Goal: Task Accomplishment & Management: Manage account settings

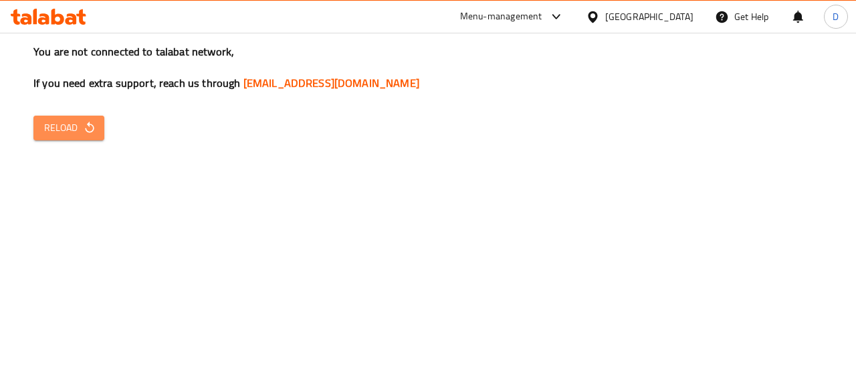
click at [82, 134] on span "Reload" at bounding box center [68, 128] width 49 height 17
click at [84, 138] on button "Reload" at bounding box center [68, 128] width 71 height 25
click at [90, 129] on icon "button" at bounding box center [89, 127] width 13 height 13
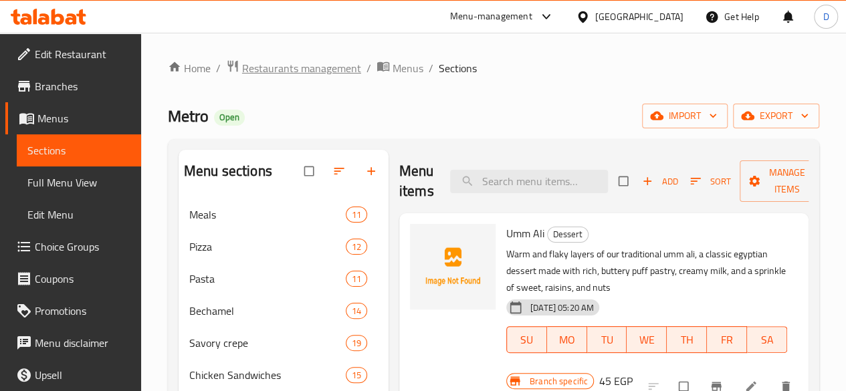
click at [334, 73] on span "Restaurants management" at bounding box center [301, 68] width 119 height 16
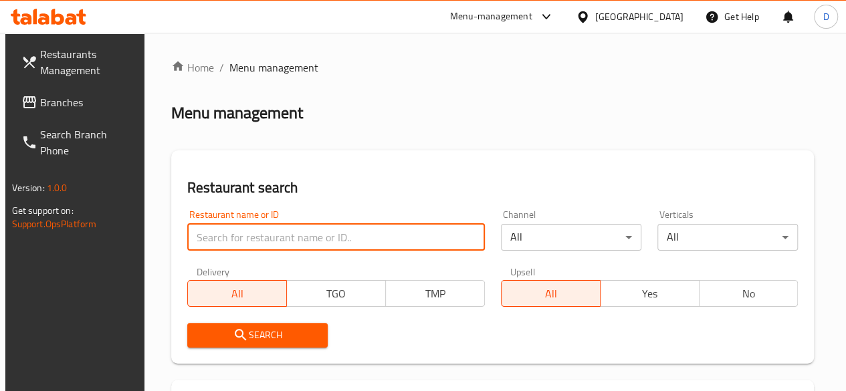
click at [240, 239] on input "search" at bounding box center [335, 237] width 297 height 27
paste input "693396"
type input "693396"
click button "Search" at bounding box center [257, 335] width 140 height 25
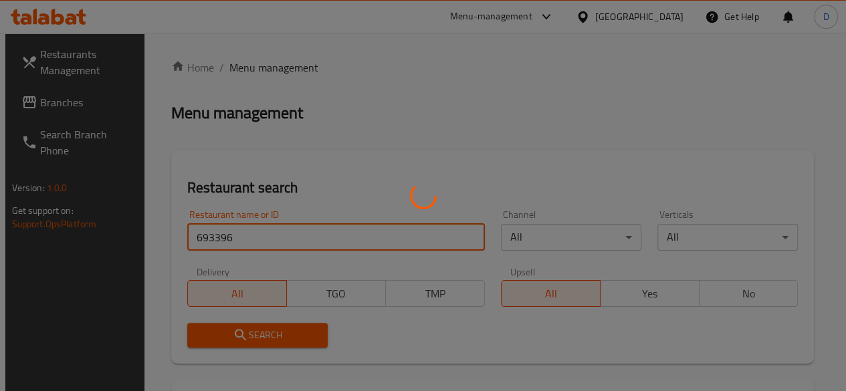
scroll to position [255, 0]
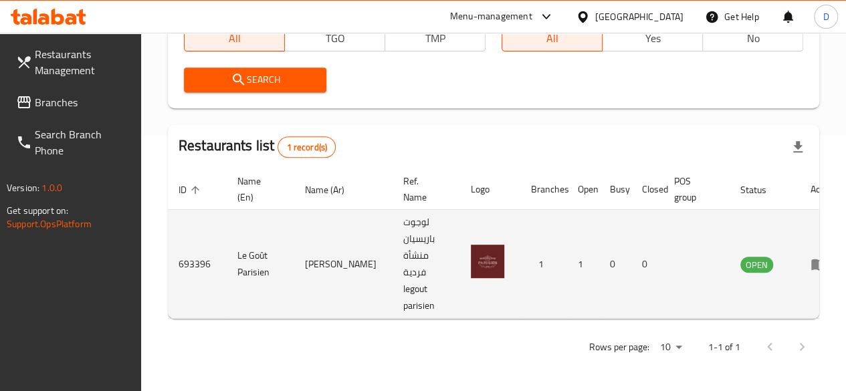
click at [811, 266] on icon "enhanced table" at bounding box center [818, 264] width 15 height 11
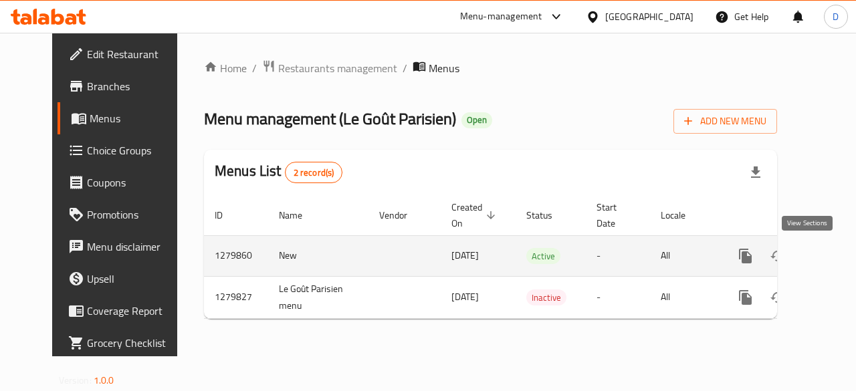
click at [834, 255] on icon "enhanced table" at bounding box center [842, 256] width 16 height 16
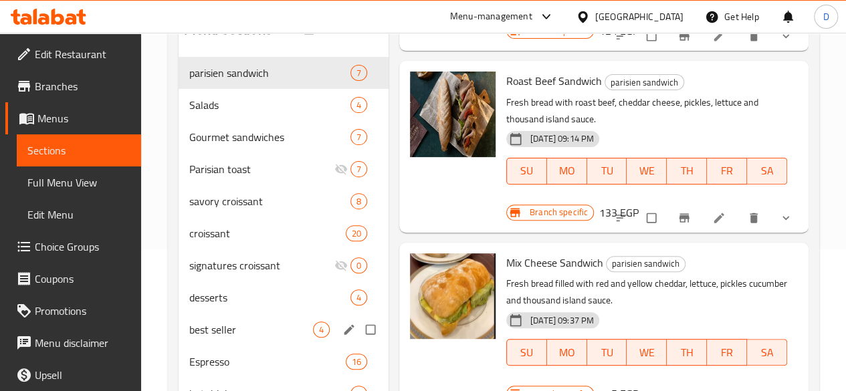
scroll to position [199, 0]
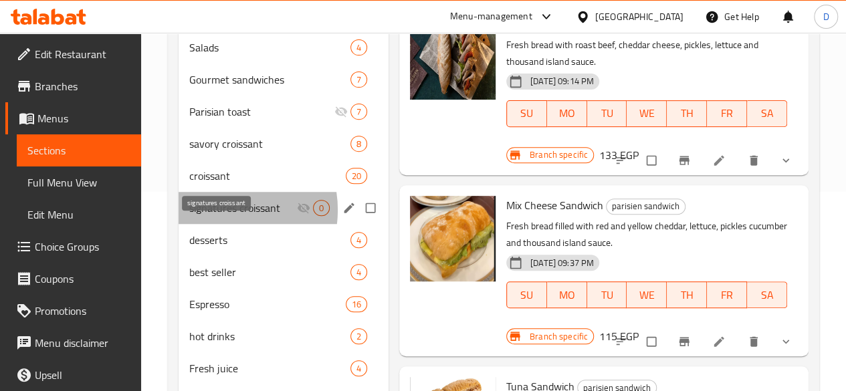
click at [217, 216] on span "signatures croissant" at bounding box center [243, 208] width 108 height 16
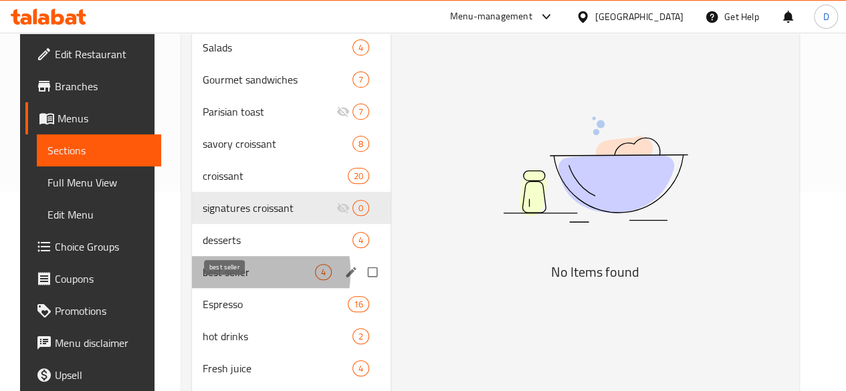
click at [223, 280] on span "best seller" at bounding box center [259, 272] width 112 height 16
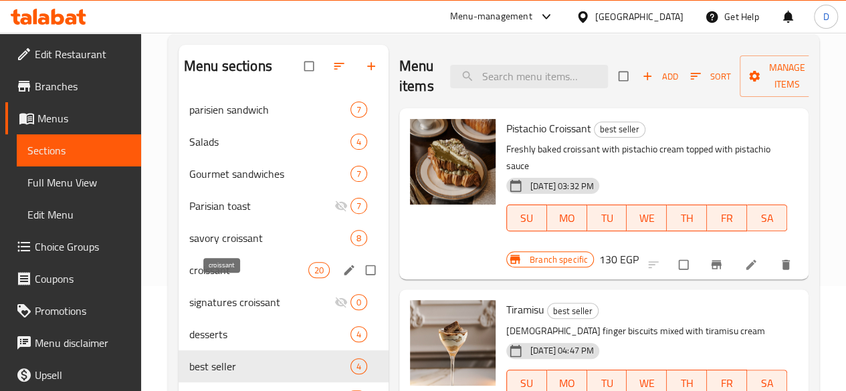
scroll to position [104, 0]
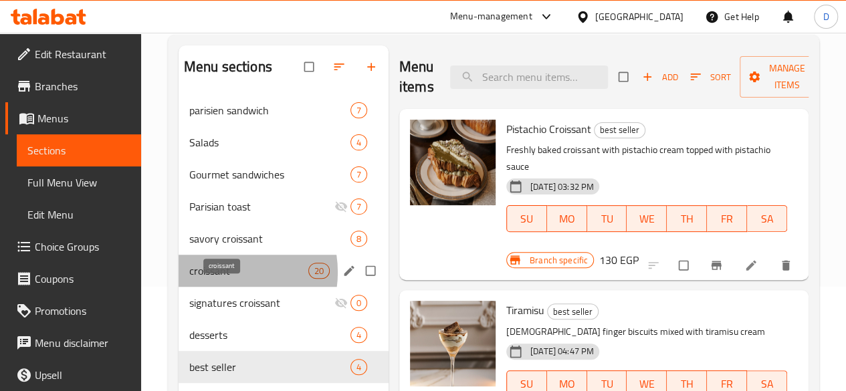
click at [222, 279] on span "croissant" at bounding box center [248, 271] width 119 height 16
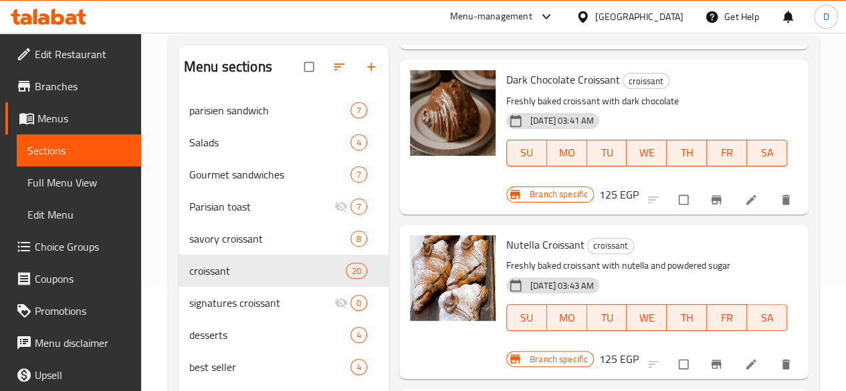
scroll to position [906, 0]
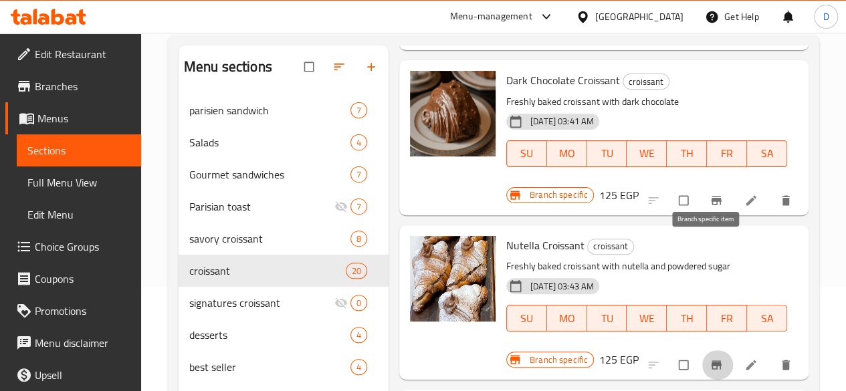
click at [701, 350] on button "Branch-specific-item" at bounding box center [717, 364] width 32 height 29
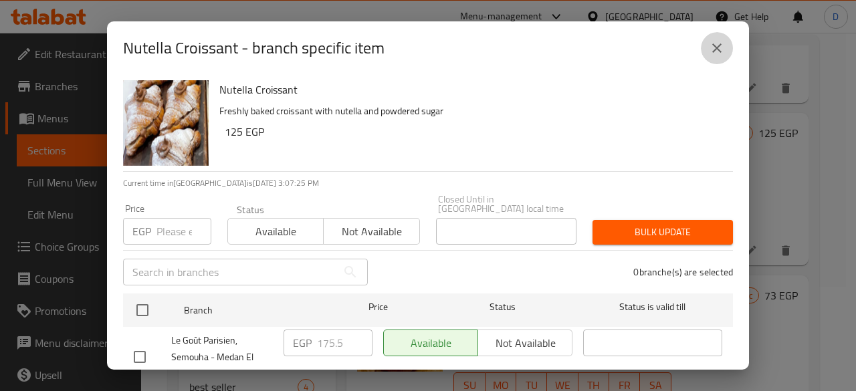
click at [718, 49] on icon "close" at bounding box center [716, 47] width 9 height 9
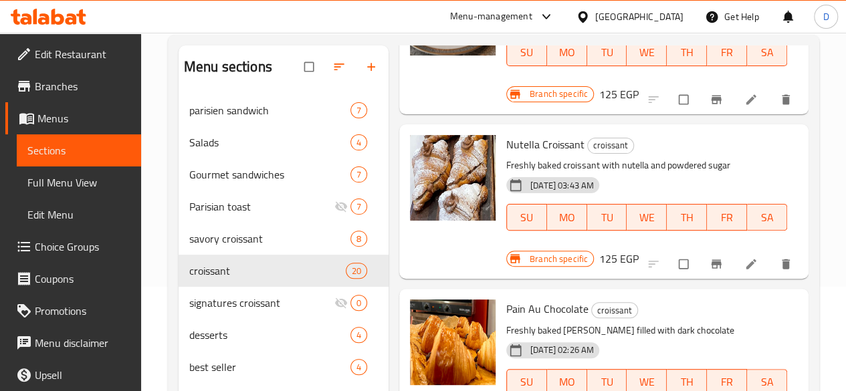
scroll to position [1008, 0]
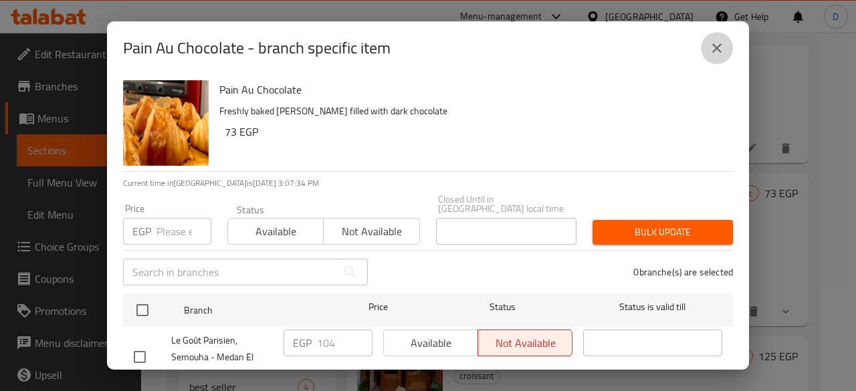
click at [712, 43] on icon "close" at bounding box center [717, 48] width 16 height 16
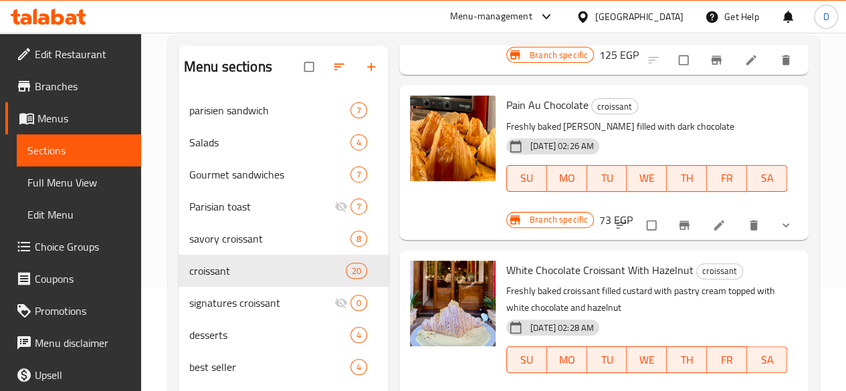
scroll to position [1215, 0]
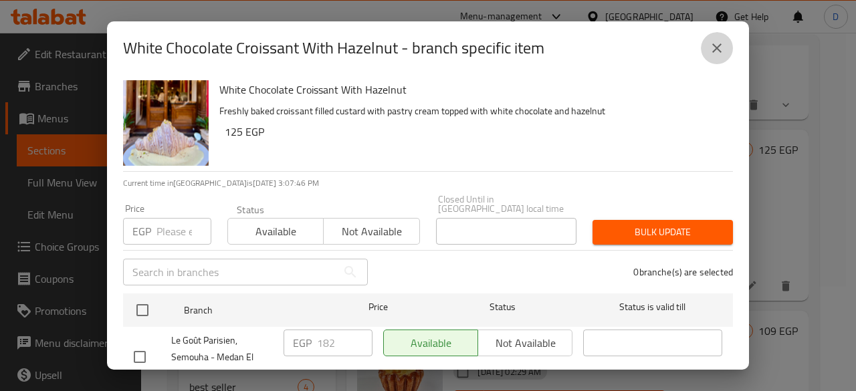
click at [723, 45] on icon "close" at bounding box center [717, 48] width 16 height 16
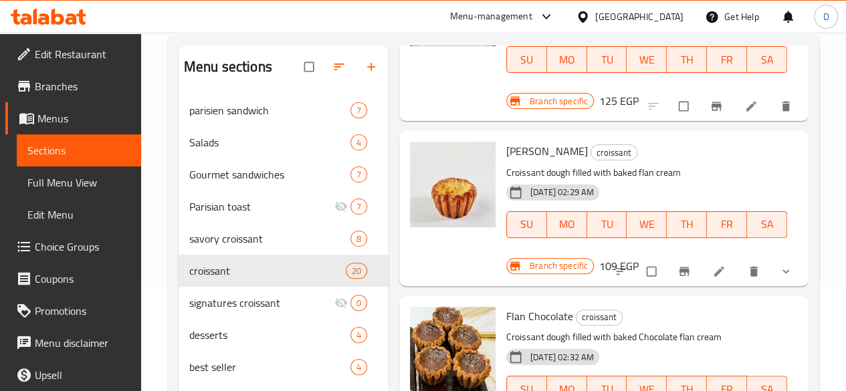
scroll to position [1526, 0]
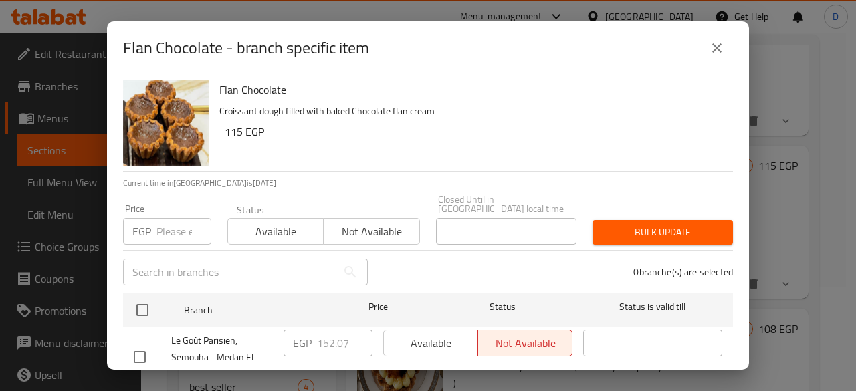
click at [366, 227] on span "Not available" at bounding box center [371, 231] width 85 height 19
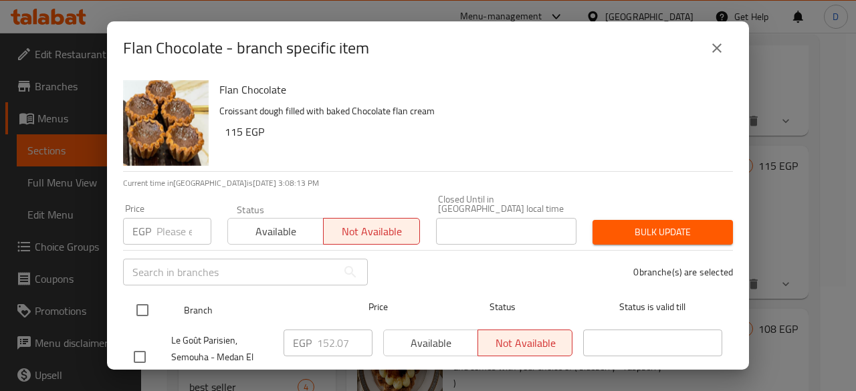
click at [146, 296] on input "checkbox" at bounding box center [142, 310] width 28 height 28
checkbox input "true"
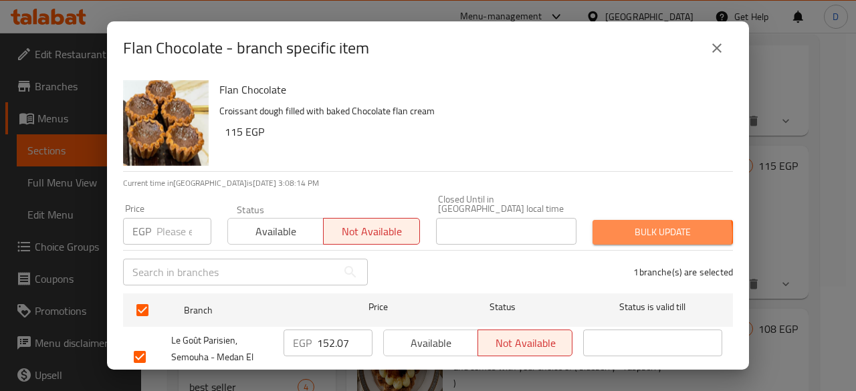
click at [639, 225] on span "Bulk update" at bounding box center [662, 232] width 119 height 17
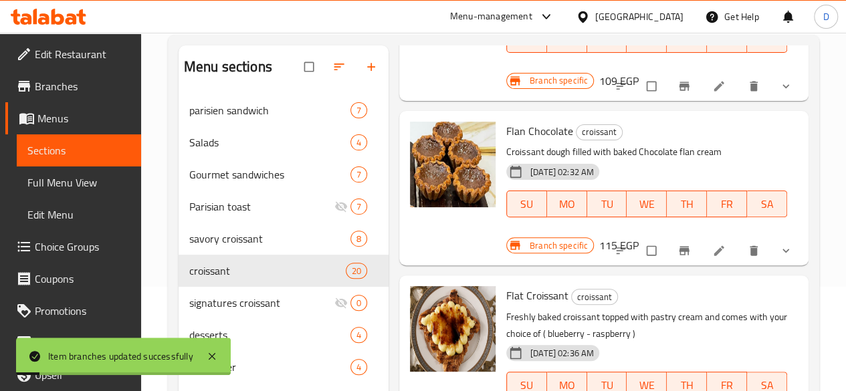
scroll to position [1736, 0]
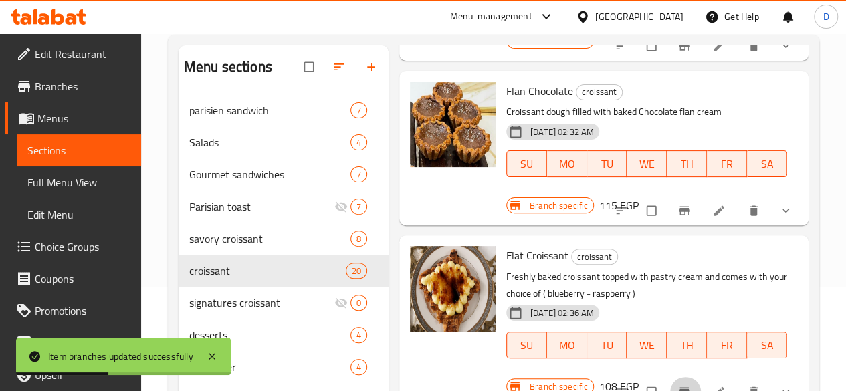
click at [679, 388] on icon "Branch-specific-item" at bounding box center [684, 392] width 10 height 9
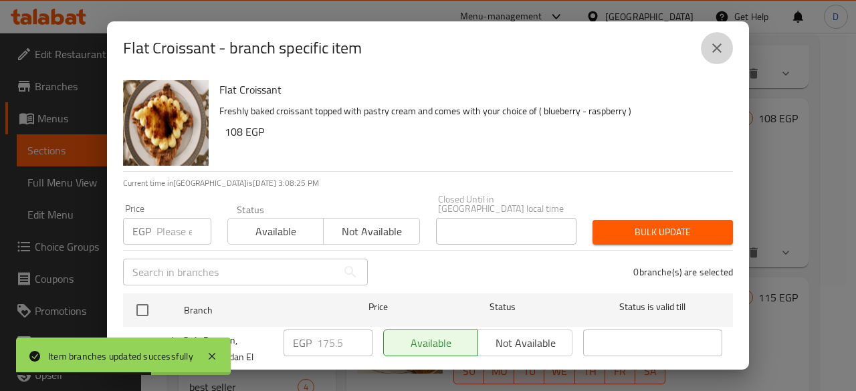
click at [713, 57] on button "close" at bounding box center [717, 48] width 32 height 32
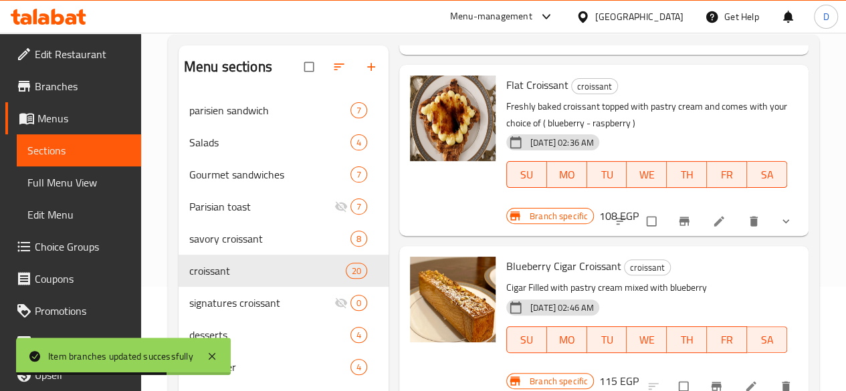
scroll to position [1909, 0]
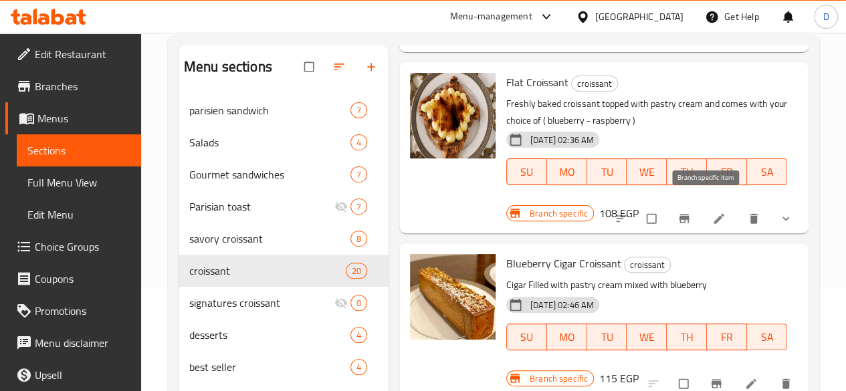
click at [715, 369] on button "Branch-specific-item" at bounding box center [717, 383] width 32 height 29
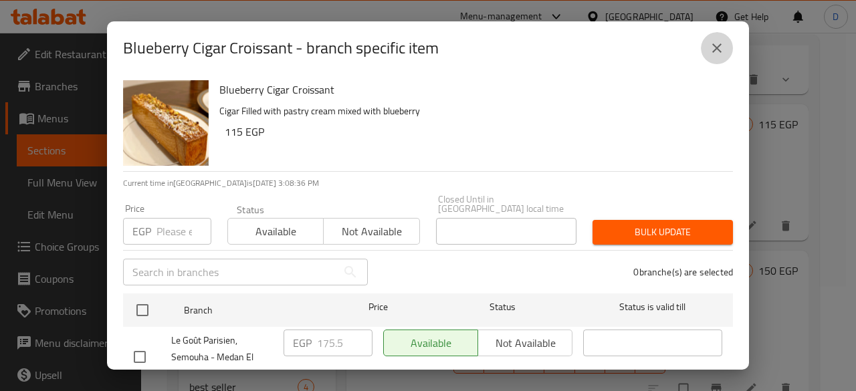
click at [716, 56] on button "close" at bounding box center [717, 48] width 32 height 32
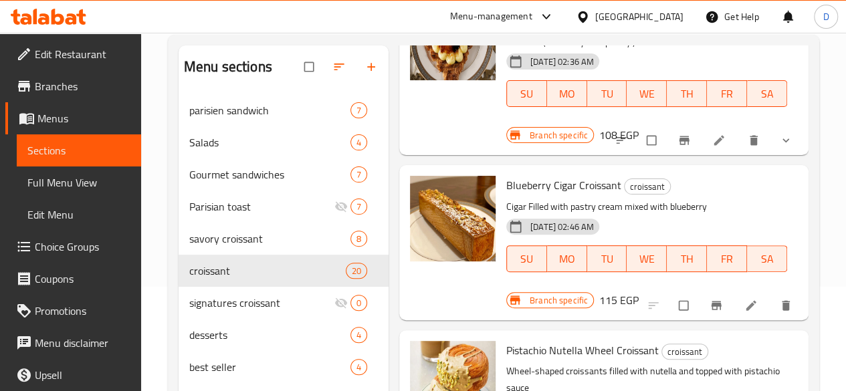
scroll to position [2022, 0]
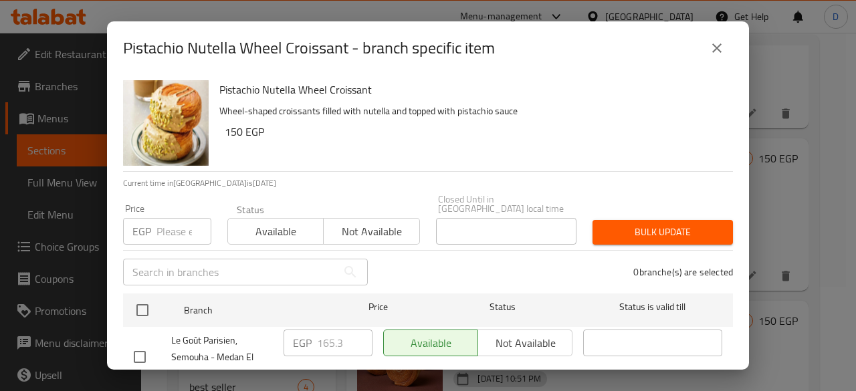
click at [378, 222] on span "Not available" at bounding box center [371, 231] width 85 height 19
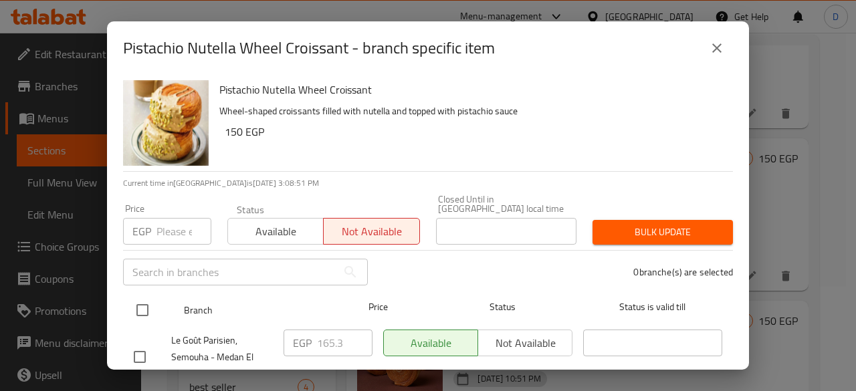
click at [154, 300] on input "checkbox" at bounding box center [142, 310] width 28 height 28
checkbox input "true"
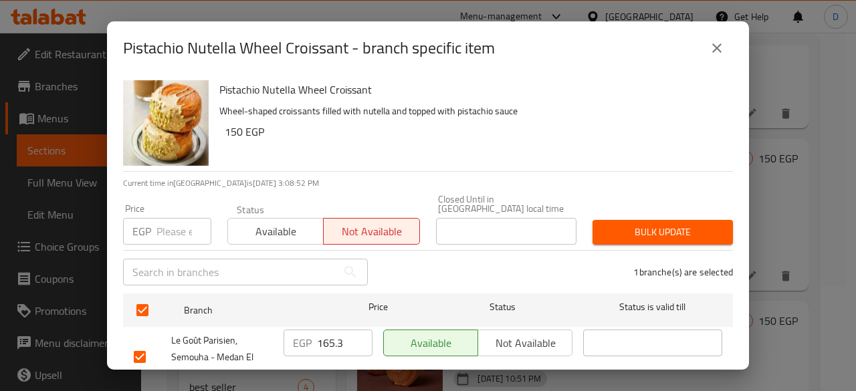
click at [686, 229] on span "Bulk update" at bounding box center [662, 232] width 119 height 17
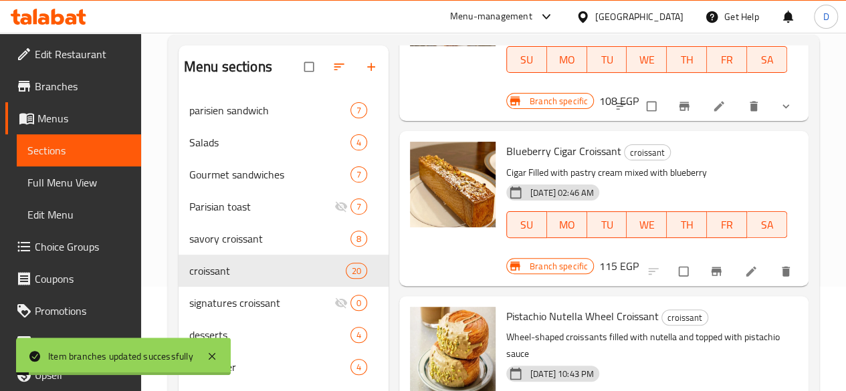
scroll to position [2161, 0]
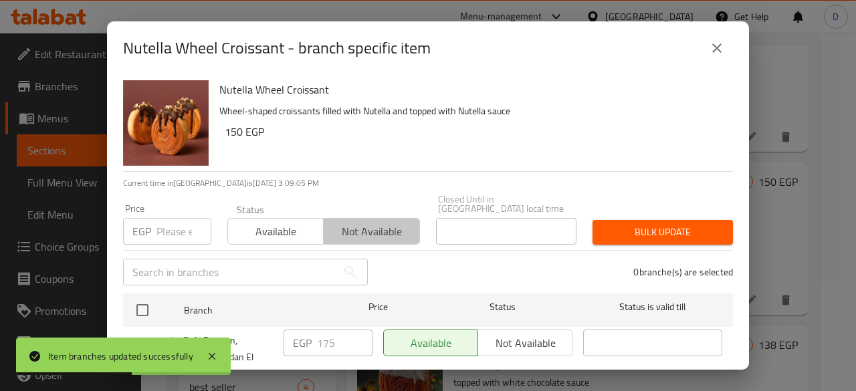
click at [352, 222] on span "Not available" at bounding box center [371, 231] width 85 height 19
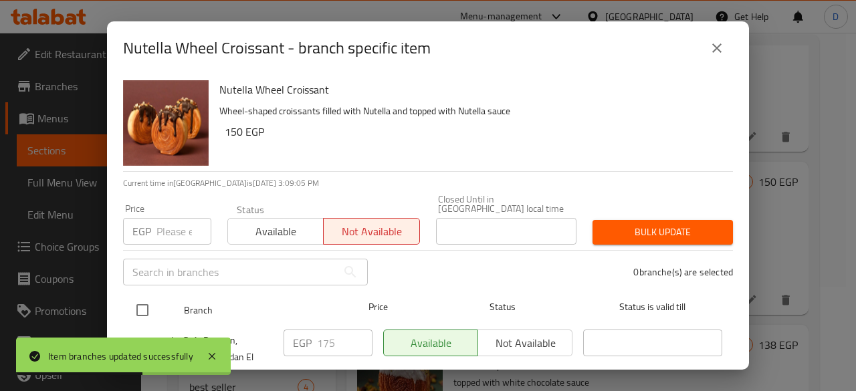
click at [142, 299] on input "checkbox" at bounding box center [142, 310] width 28 height 28
checkbox input "true"
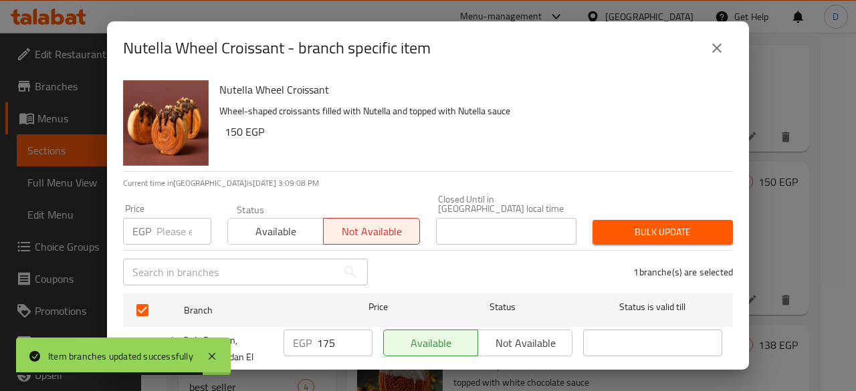
click at [612, 233] on button "Bulk update" at bounding box center [662, 232] width 140 height 25
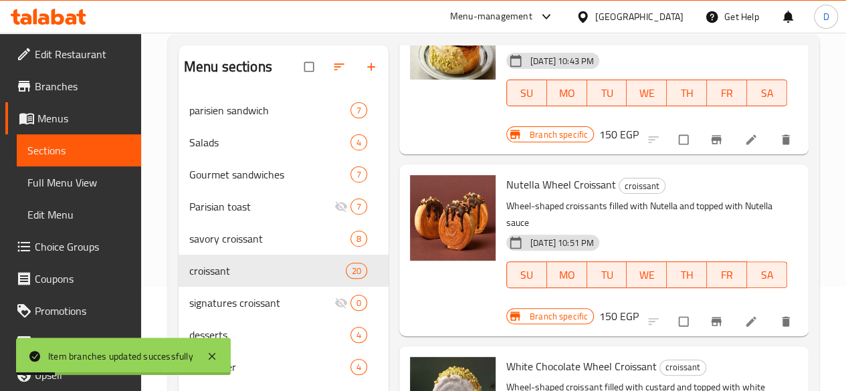
scroll to position [2336, 0]
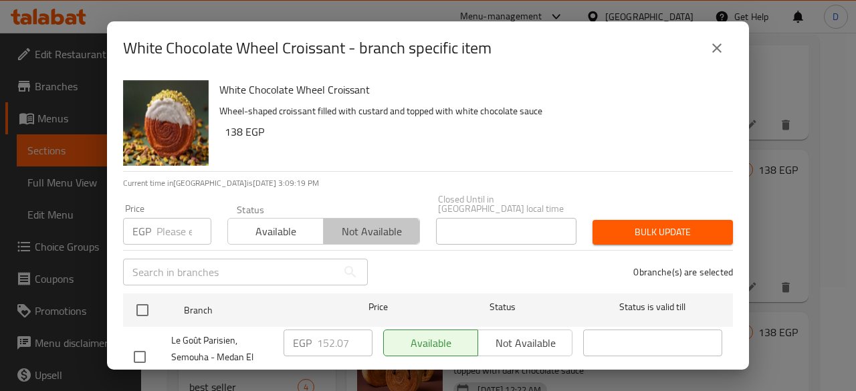
click at [380, 222] on span "Not available" at bounding box center [371, 231] width 85 height 19
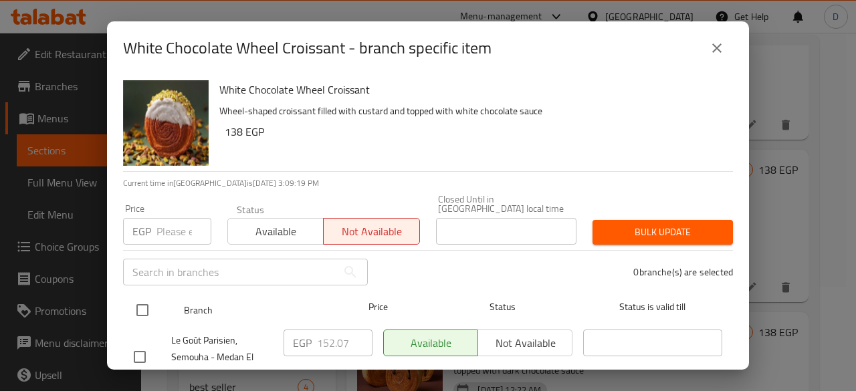
click at [144, 297] on input "checkbox" at bounding box center [142, 310] width 28 height 28
checkbox input "true"
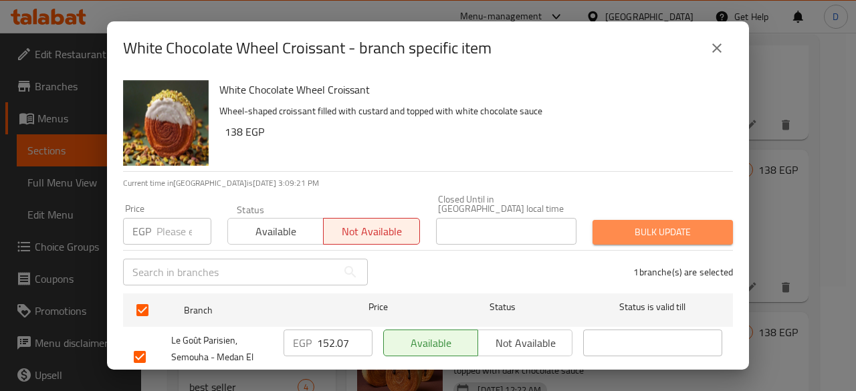
click at [694, 224] on span "Bulk update" at bounding box center [662, 232] width 119 height 17
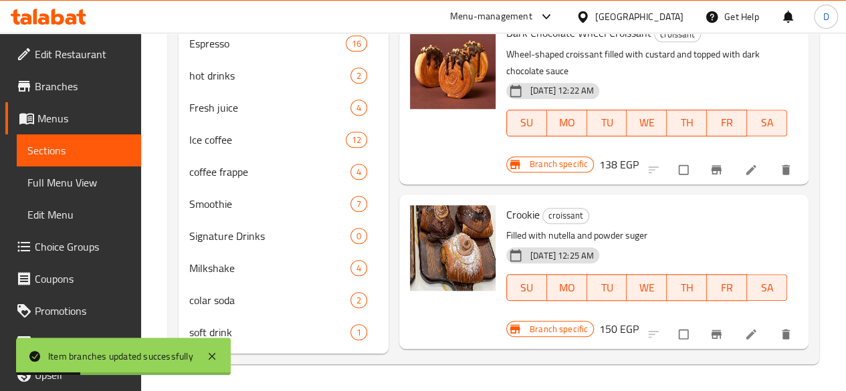
scroll to position [479, 0]
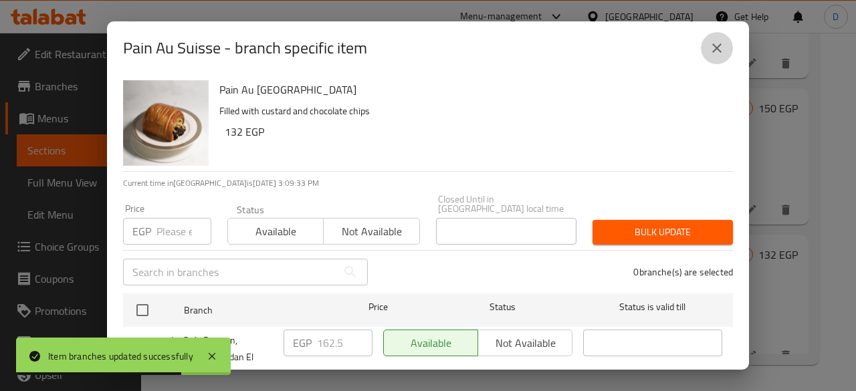
click at [731, 43] on button "close" at bounding box center [717, 48] width 32 height 32
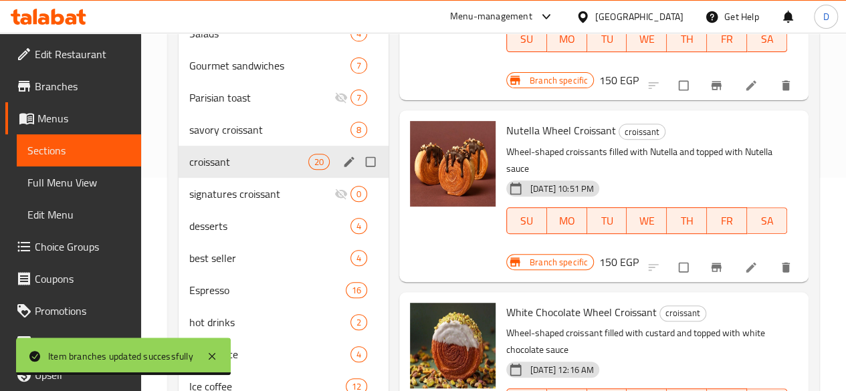
scroll to position [208, 0]
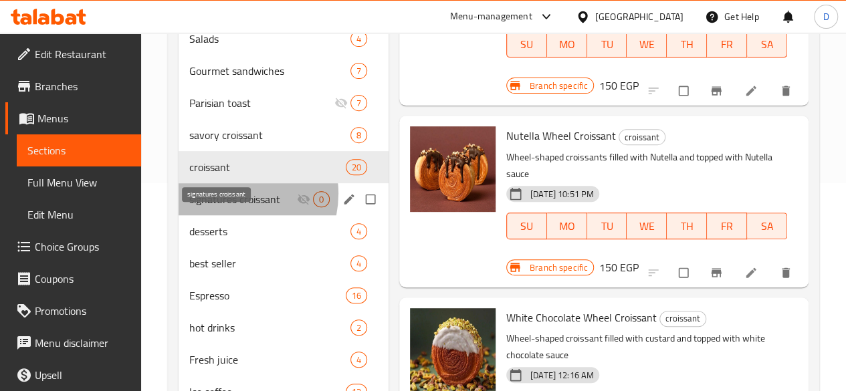
click at [230, 207] on span "signatures croissant" at bounding box center [243, 199] width 108 height 16
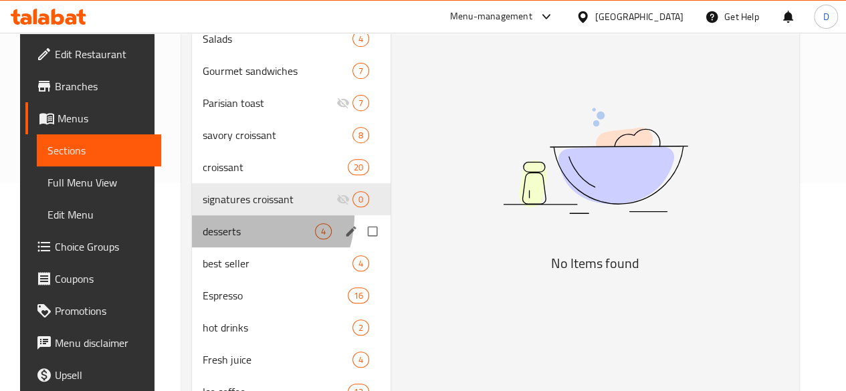
click at [230, 236] on div "desserts 4" at bounding box center [291, 231] width 199 height 32
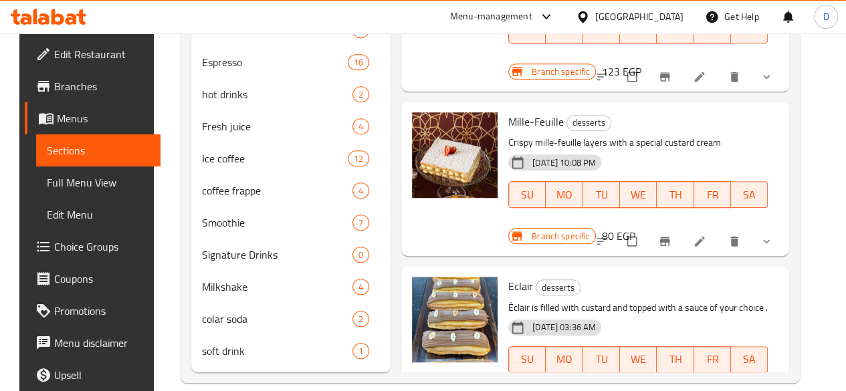
scroll to position [479, 0]
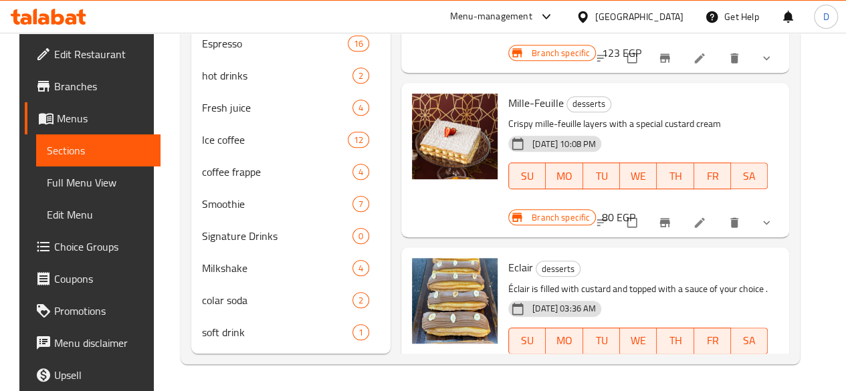
click at [671, 216] on icon "Branch-specific-item" at bounding box center [664, 222] width 13 height 13
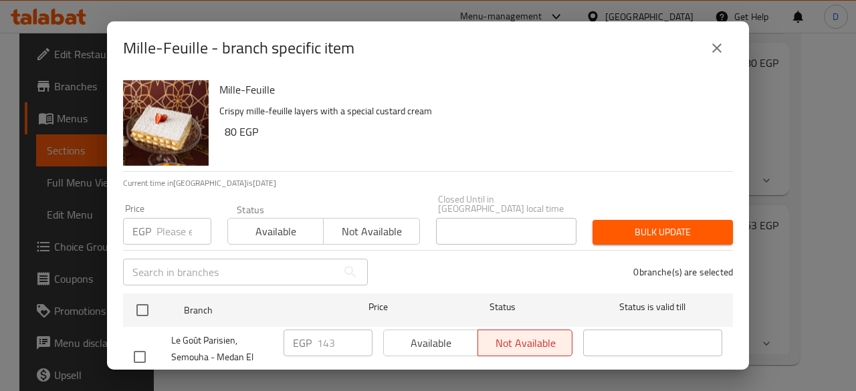
click at [711, 54] on icon "close" at bounding box center [717, 48] width 16 height 16
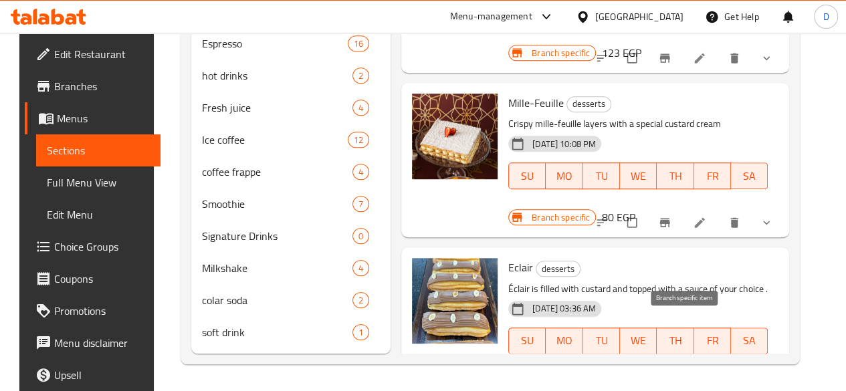
click at [671, 381] on icon "Branch-specific-item" at bounding box center [664, 387] width 13 height 13
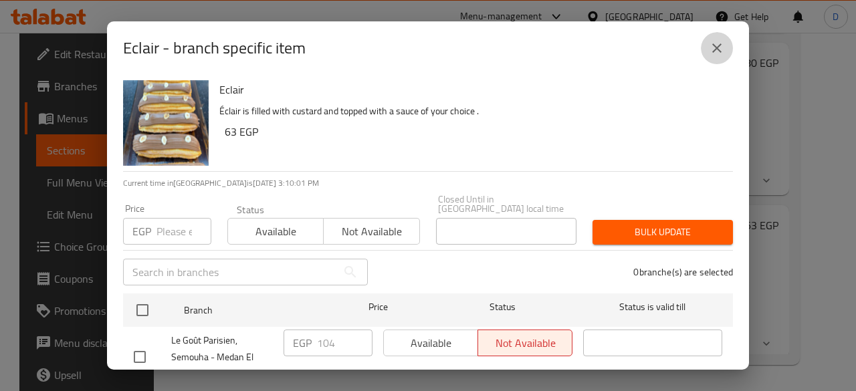
click at [718, 41] on icon "close" at bounding box center [717, 48] width 16 height 16
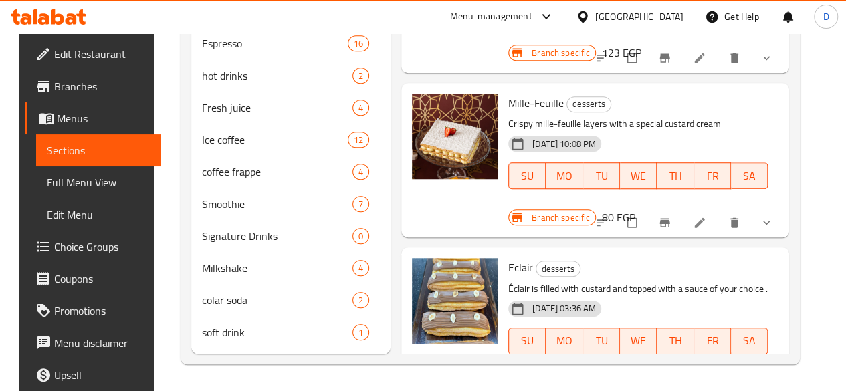
click at [673, 373] on button "Branch-specific-item" at bounding box center [666, 387] width 32 height 29
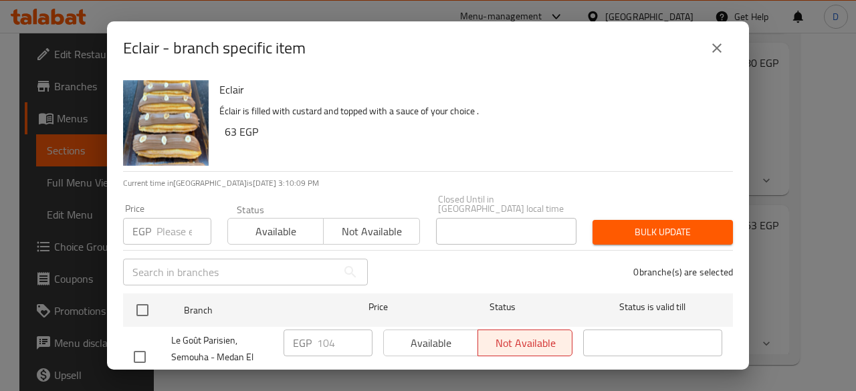
click at [719, 53] on icon "close" at bounding box center [717, 48] width 16 height 16
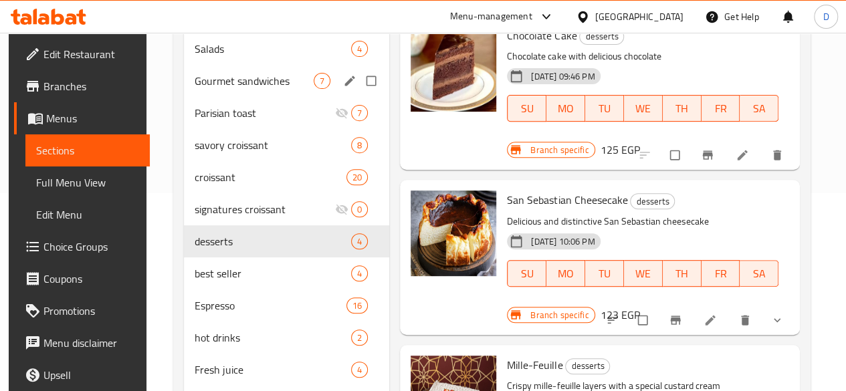
scroll to position [196, 0]
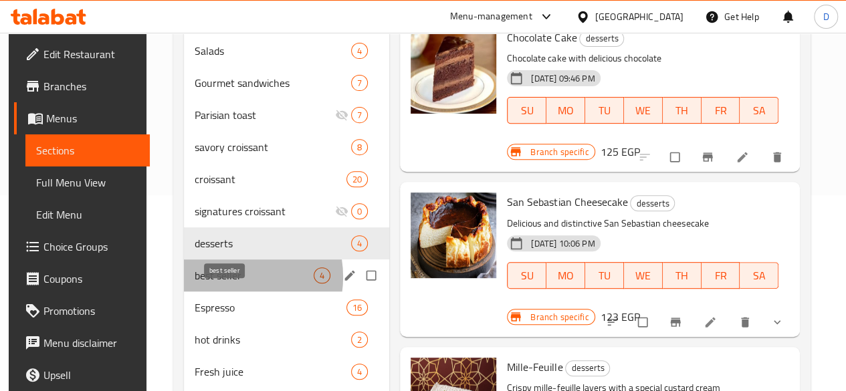
click at [223, 283] on span "best seller" at bounding box center [254, 275] width 119 height 16
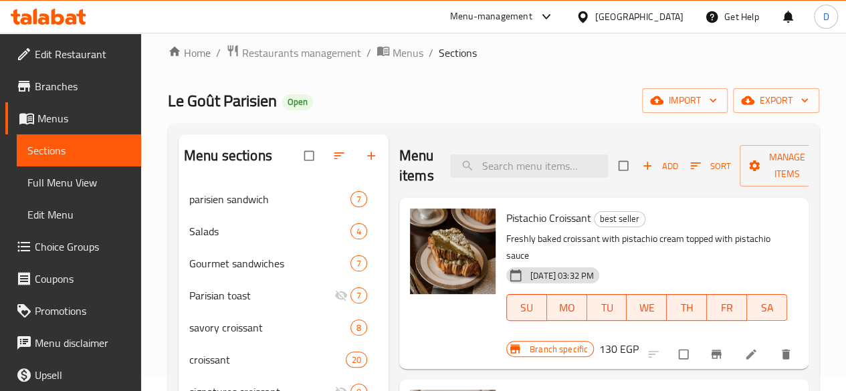
scroll to position [89, 0]
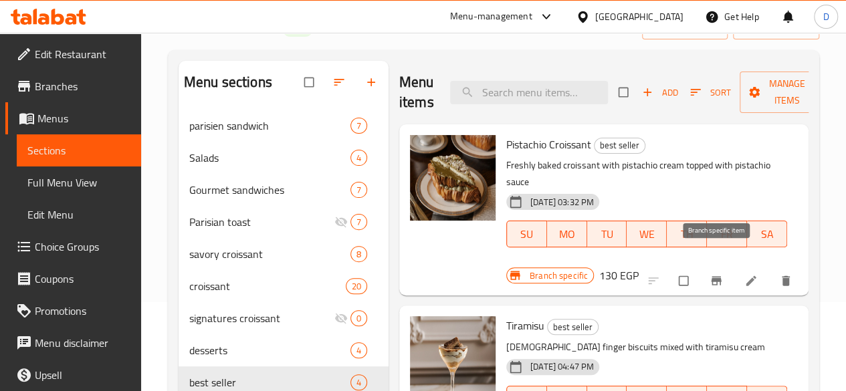
click at [709, 269] on button "Branch-specific-item" at bounding box center [717, 280] width 32 height 29
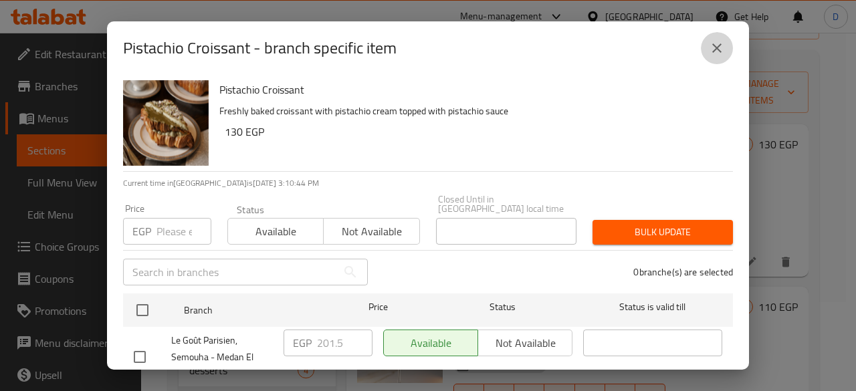
click at [726, 43] on button "close" at bounding box center [717, 48] width 32 height 32
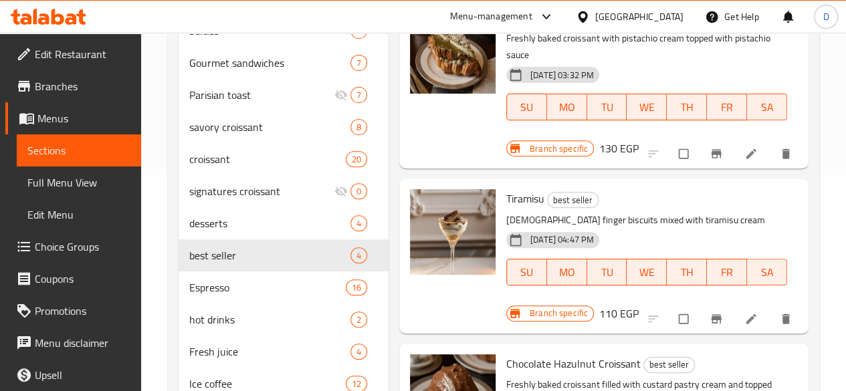
scroll to position [237, 0]
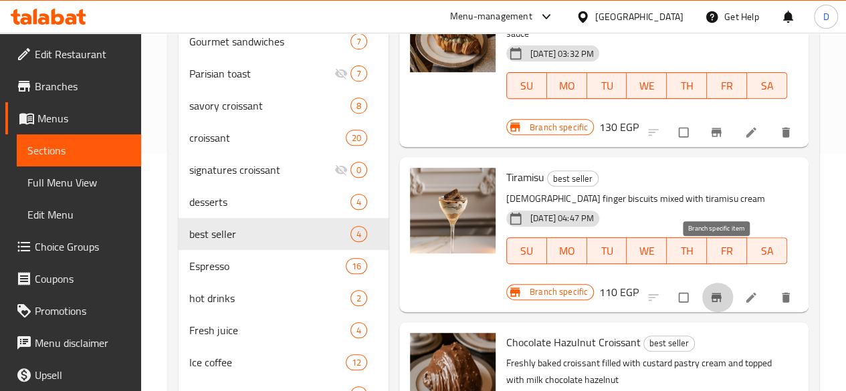
click at [713, 283] on button "Branch-specific-item" at bounding box center [717, 297] width 32 height 29
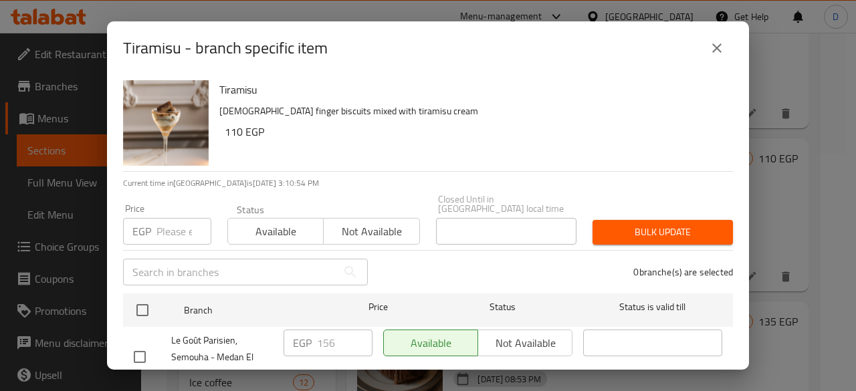
click at [718, 38] on button "close" at bounding box center [717, 48] width 32 height 32
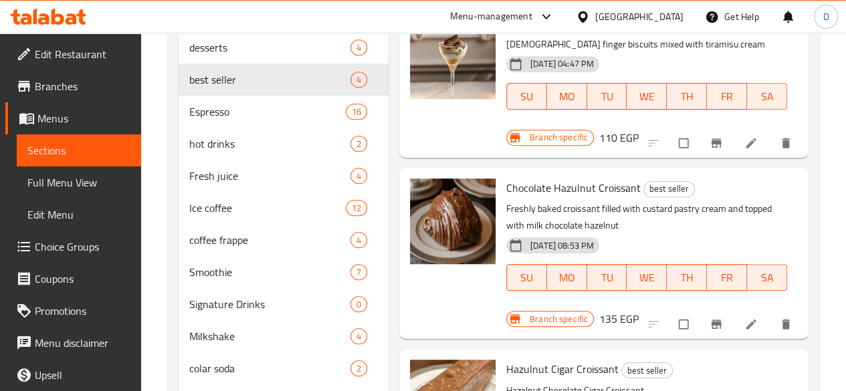
scroll to position [396, 0]
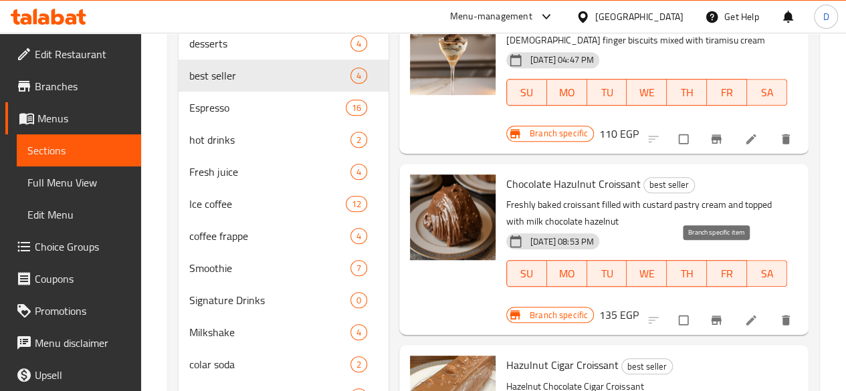
click at [711, 316] on icon "Branch-specific-item" at bounding box center [716, 320] width 10 height 9
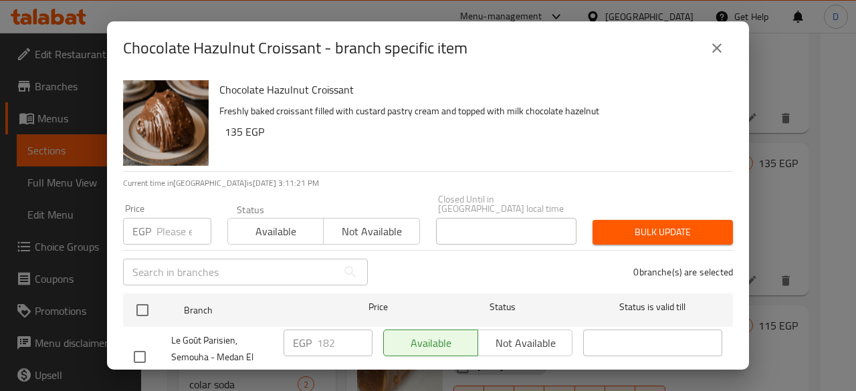
click at [706, 52] on button "close" at bounding box center [717, 48] width 32 height 32
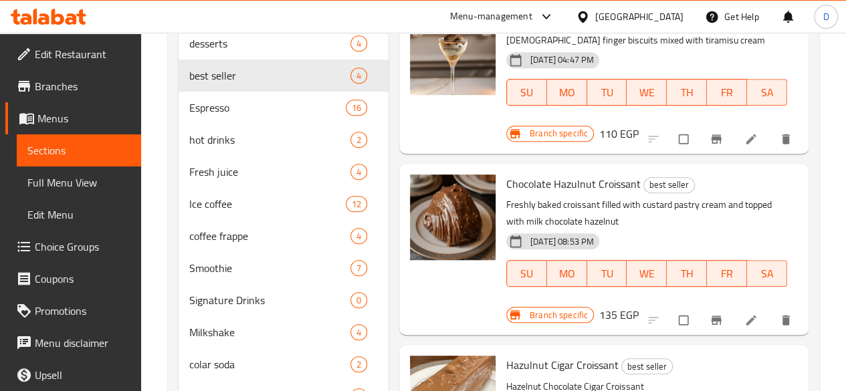
scroll to position [479, 0]
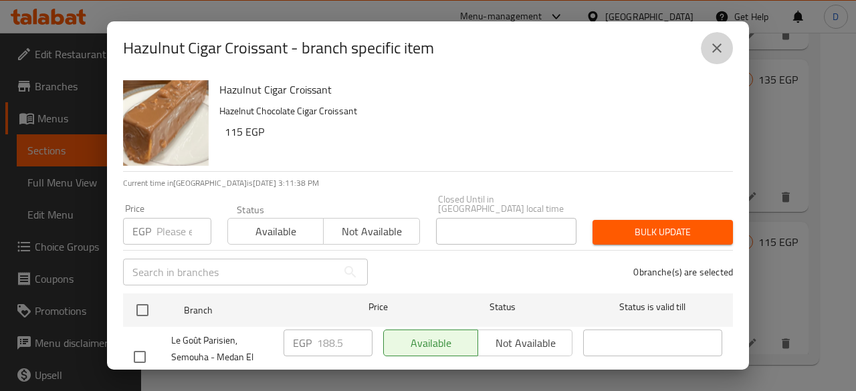
click at [709, 53] on icon "close" at bounding box center [717, 48] width 16 height 16
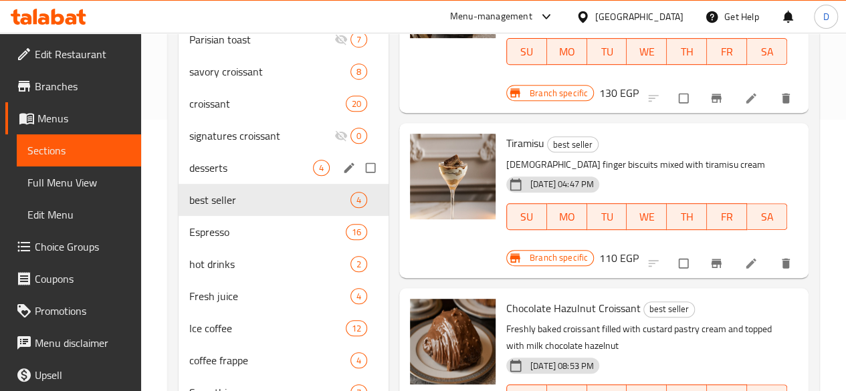
scroll to position [270, 0]
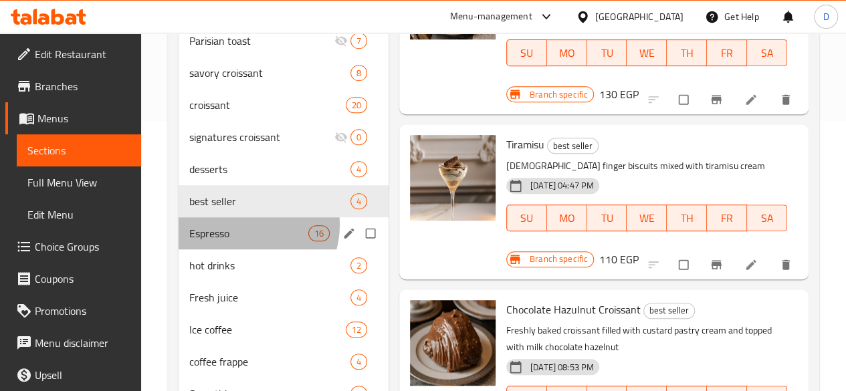
click at [243, 244] on div "Espresso 16" at bounding box center [283, 233] width 210 height 32
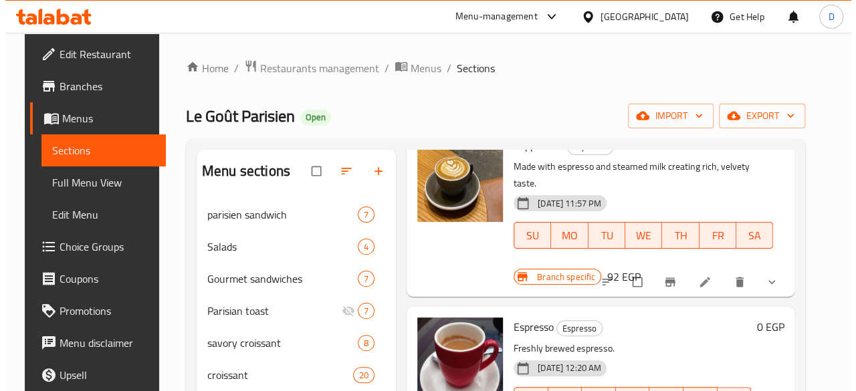
scroll to position [87, 0]
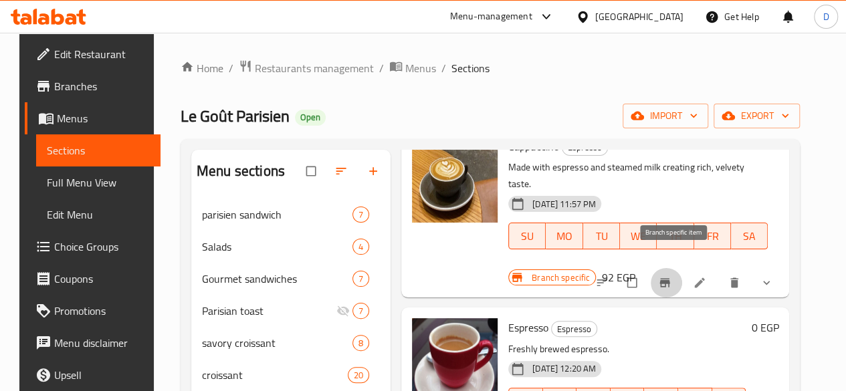
click at [665, 269] on button "Branch-specific-item" at bounding box center [666, 282] width 32 height 29
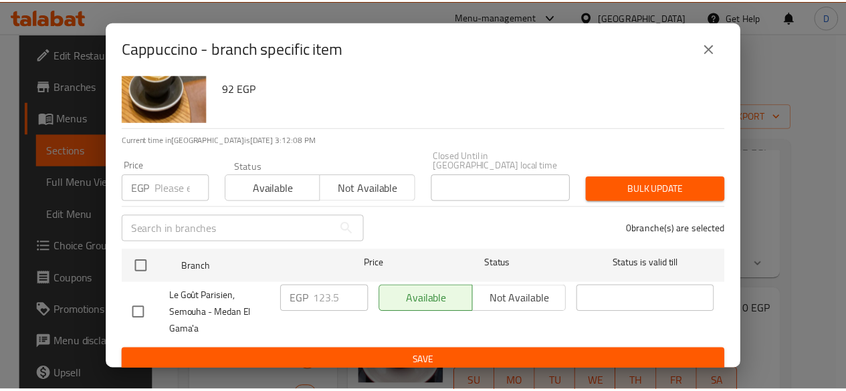
scroll to position [0, 0]
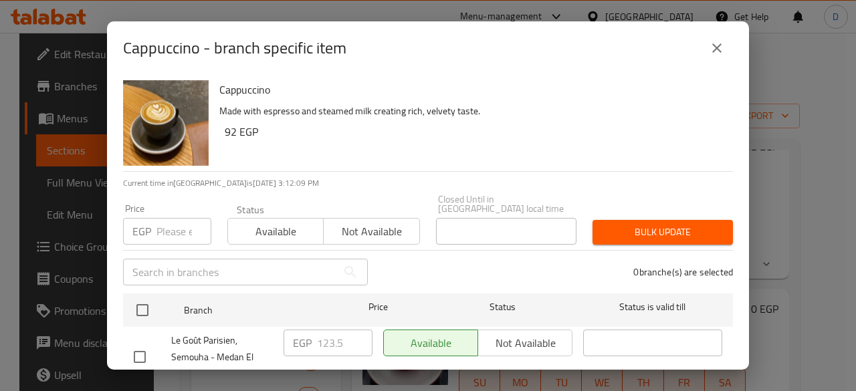
click at [174, 218] on input "number" at bounding box center [183, 231] width 55 height 27
type input "18"
click at [717, 55] on icon "close" at bounding box center [717, 48] width 16 height 16
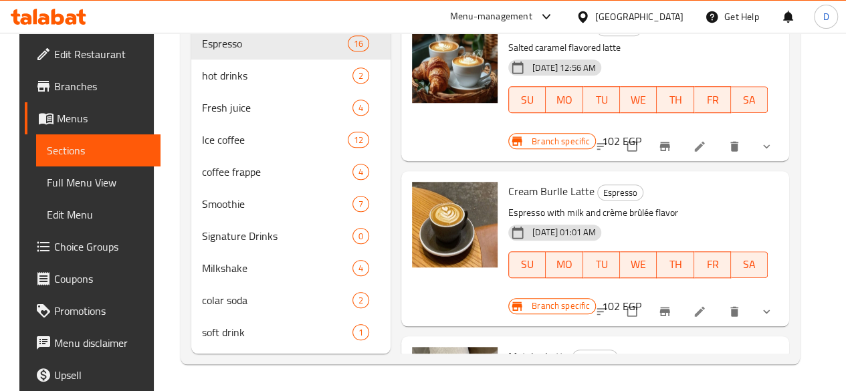
scroll to position [479, 0]
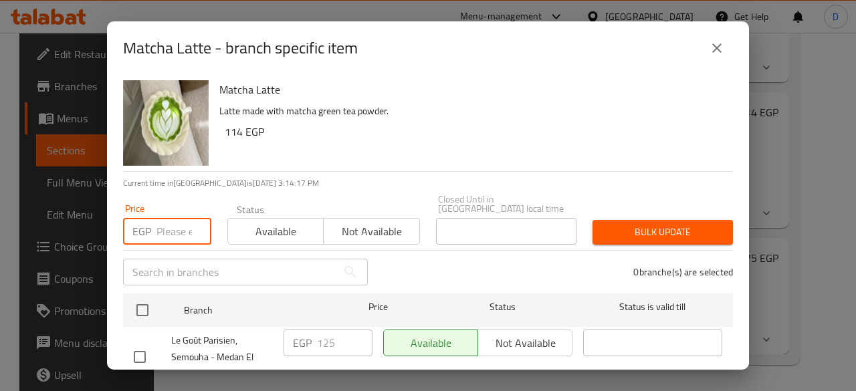
click at [163, 221] on input "number" at bounding box center [183, 231] width 55 height 27
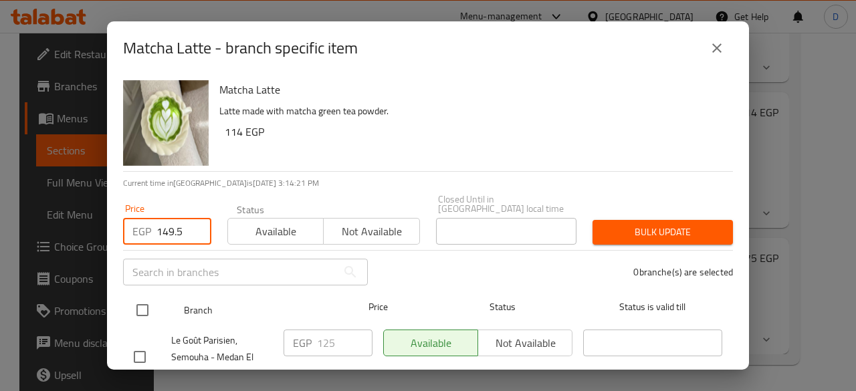
type input "149.5"
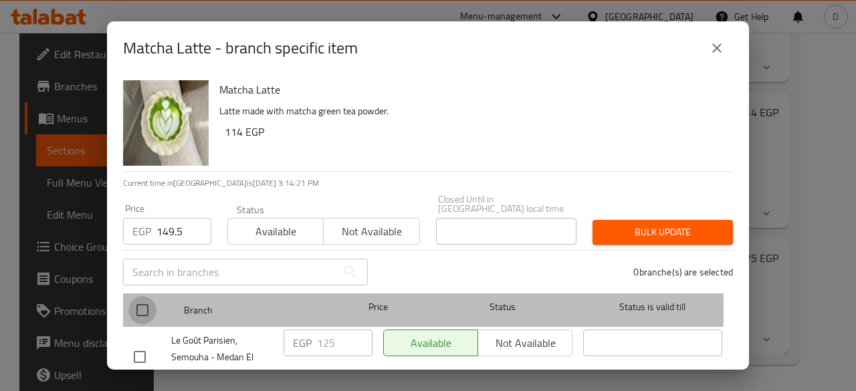
click at [146, 301] on input "checkbox" at bounding box center [142, 310] width 28 height 28
checkbox input "true"
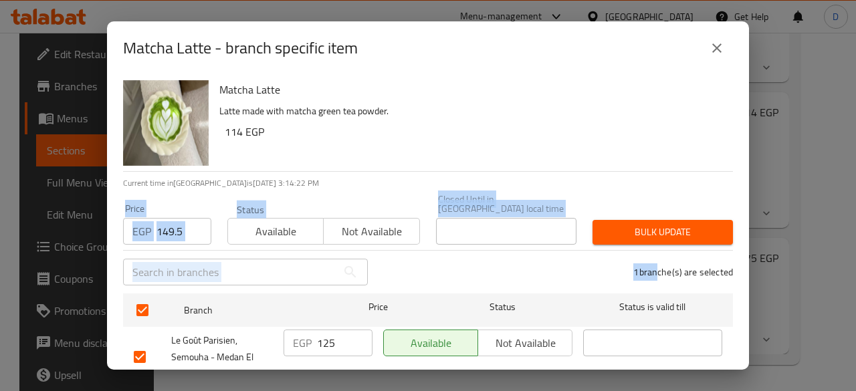
drag, startPoint x: 643, startPoint y: 249, endPoint x: 633, endPoint y: 220, distance: 31.1
click at [633, 220] on div "Matcha Latte Latte made with matcha green tea powder. 114 EGP Current time in E…" at bounding box center [428, 222] width 642 height 295
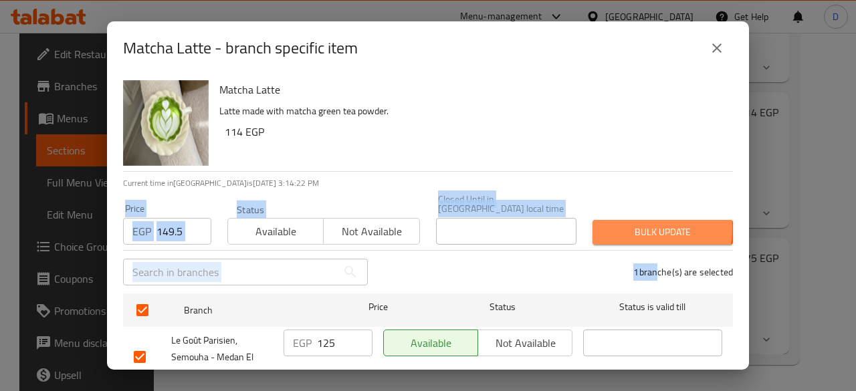
click at [633, 224] on span "Bulk update" at bounding box center [662, 232] width 119 height 17
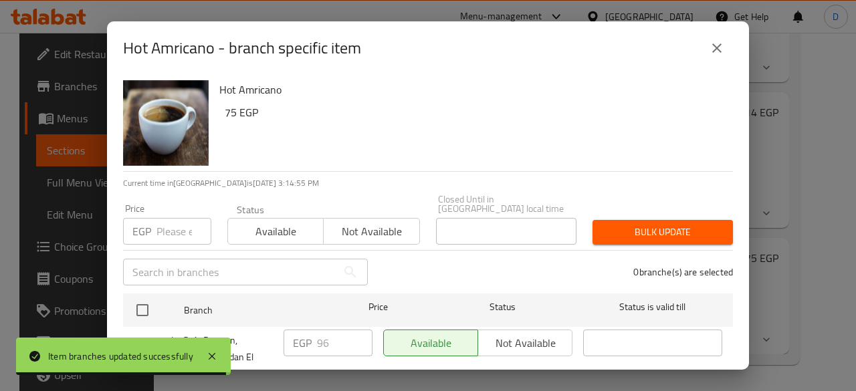
click at [162, 224] on input "number" at bounding box center [183, 231] width 55 height 27
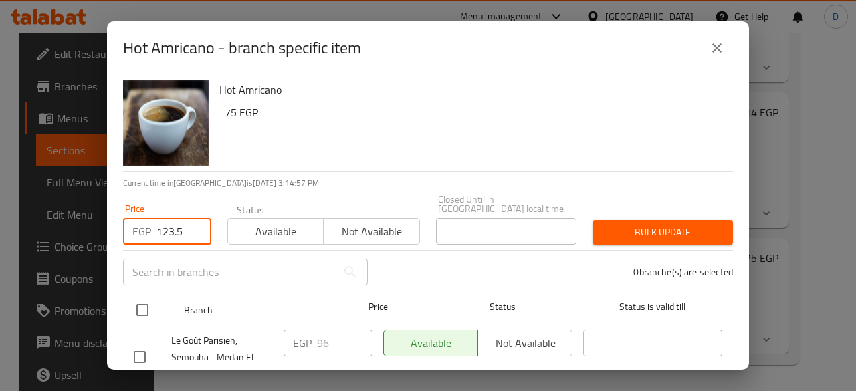
type input "123.5"
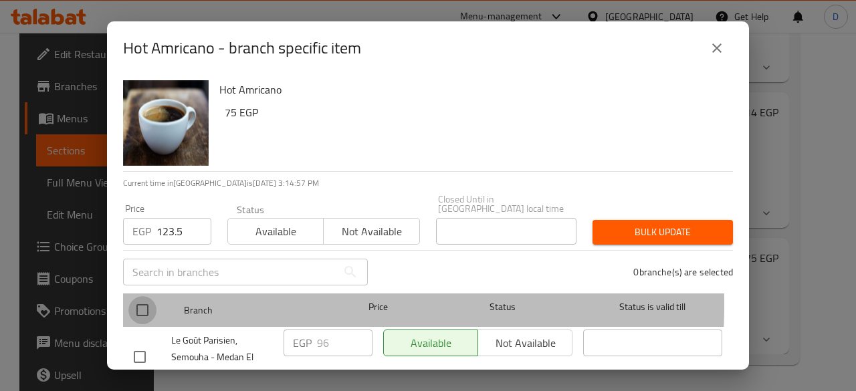
click at [140, 296] on input "checkbox" at bounding box center [142, 310] width 28 height 28
checkbox input "true"
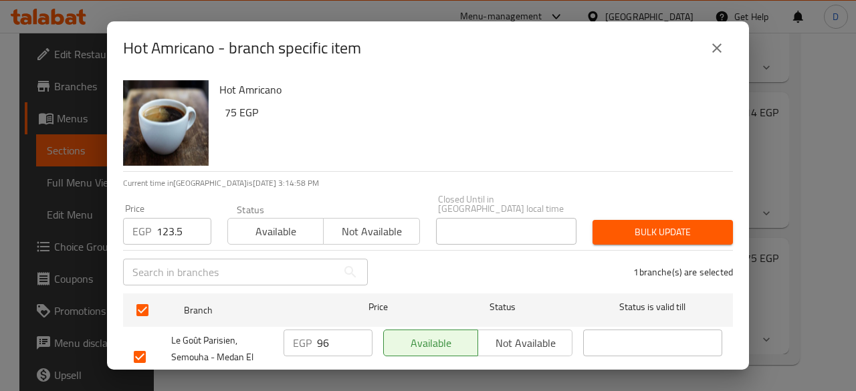
click at [620, 224] on span "Bulk update" at bounding box center [662, 232] width 119 height 17
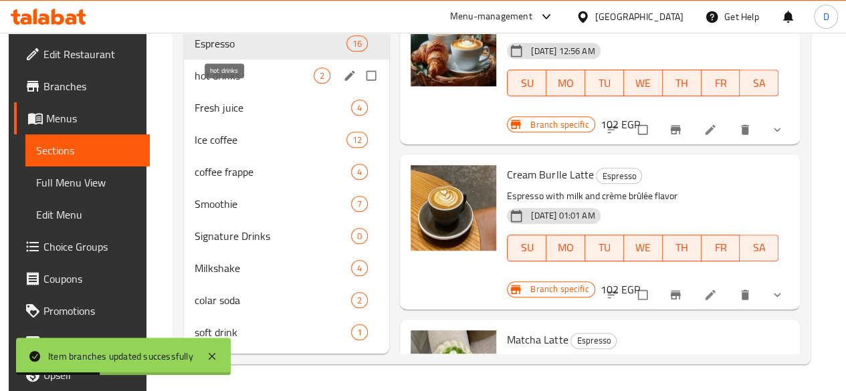
click at [238, 78] on span "hot drinks" at bounding box center [254, 76] width 119 height 16
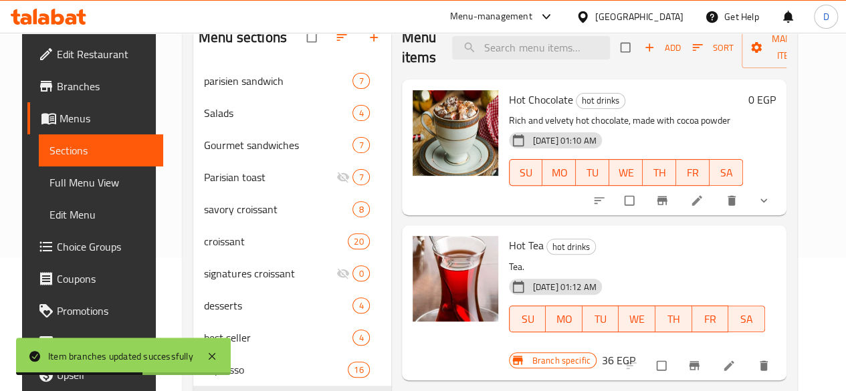
scroll to position [131, 0]
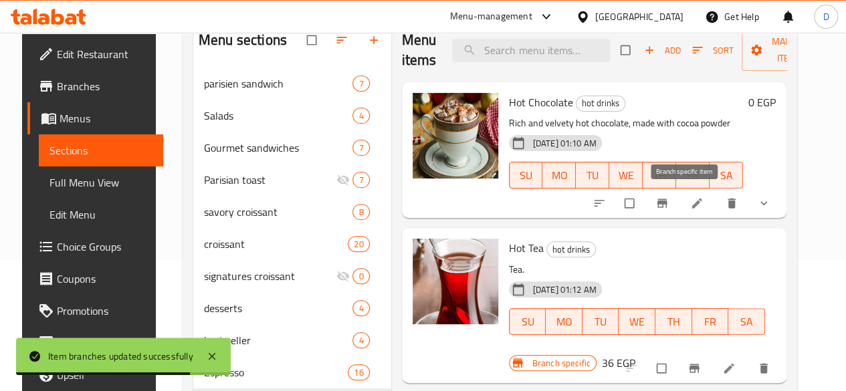
click at [671, 199] on span "Branch-specific-item" at bounding box center [663, 203] width 16 height 13
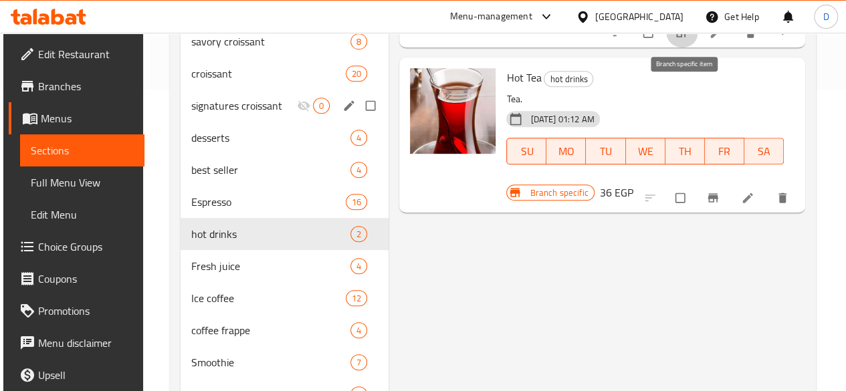
scroll to position [379, 0]
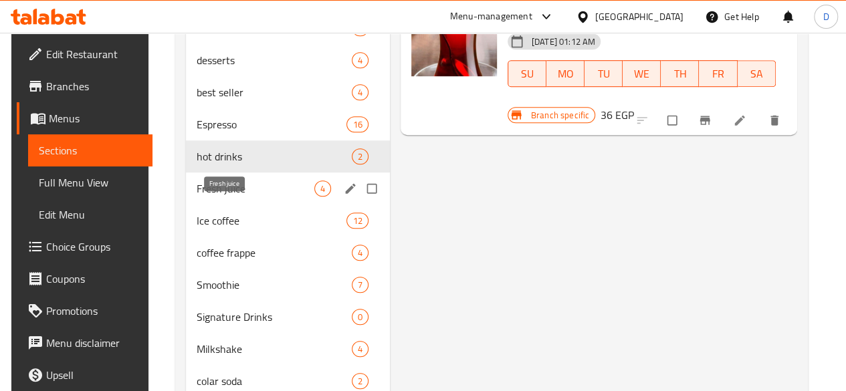
click at [217, 197] on span "Fresh juice" at bounding box center [255, 188] width 117 height 16
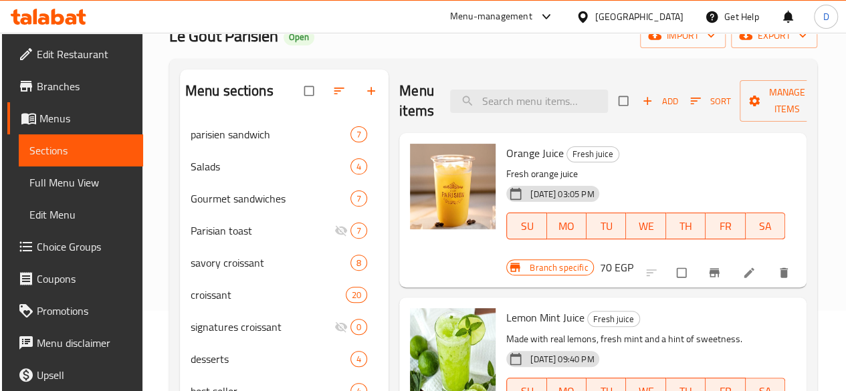
scroll to position [81, 0]
